Goal: Check status

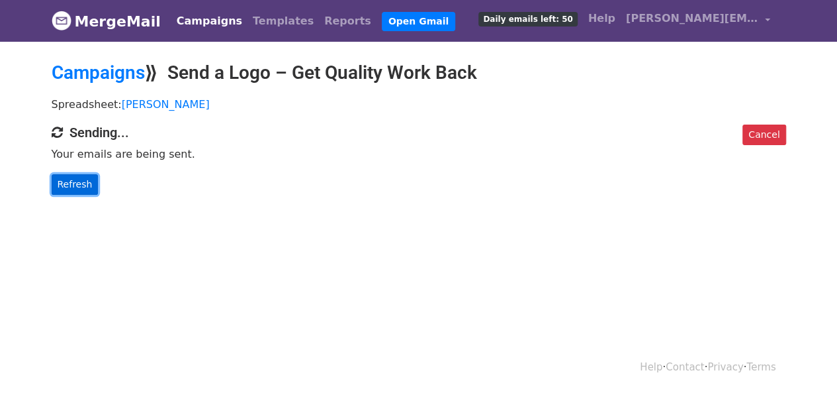
click at [71, 178] on link "Refresh" at bounding box center [75, 184] width 47 height 21
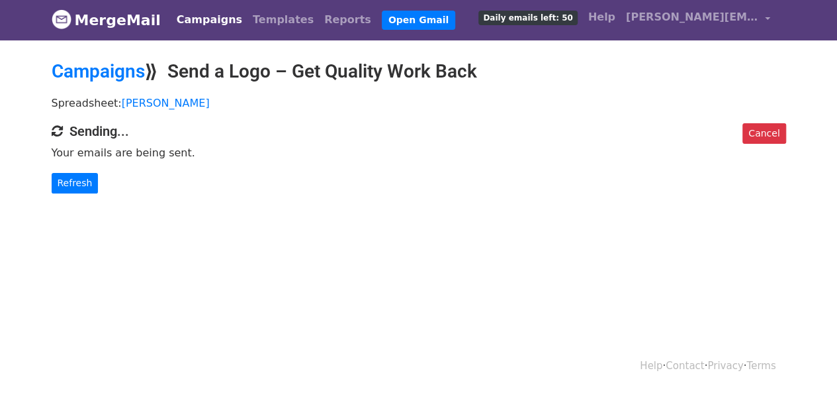
scroll to position [1, 0]
click at [73, 177] on link "Refresh" at bounding box center [75, 183] width 47 height 21
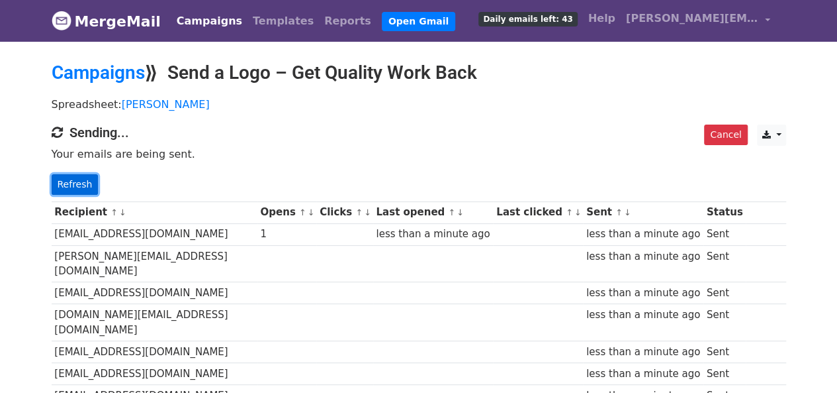
click at [73, 189] on link "Refresh" at bounding box center [75, 184] width 47 height 21
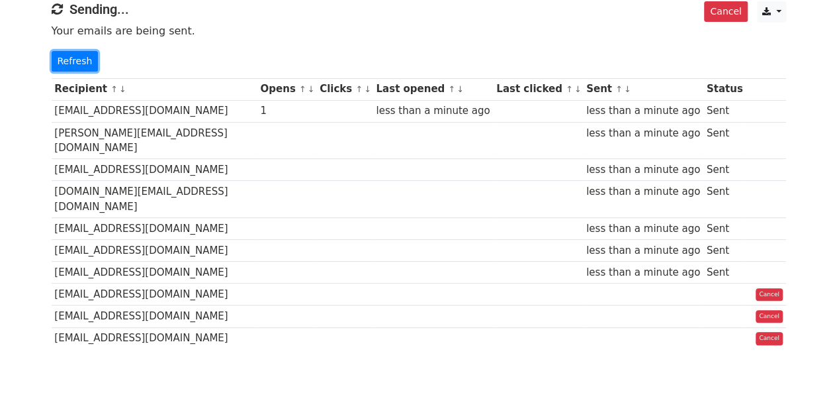
scroll to position [163, 0]
